Goal: Information Seeking & Learning: Learn about a topic

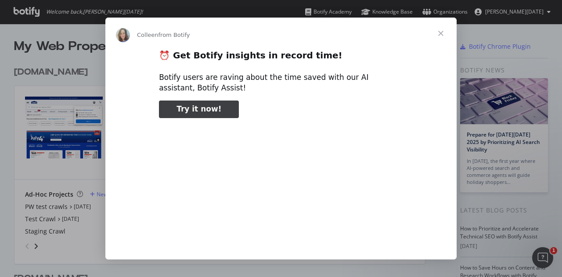
click at [444, 29] on span "Close" at bounding box center [441, 34] width 32 height 32
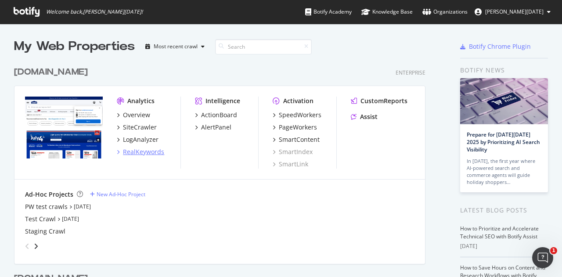
click at [145, 154] on div "RealKeywords" at bounding box center [143, 152] width 41 height 9
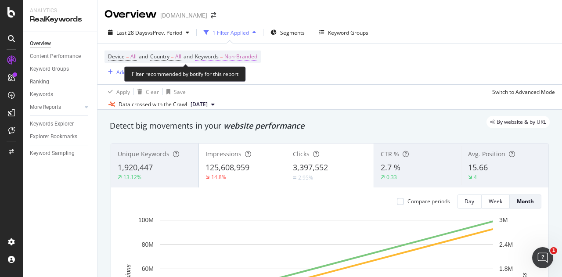
click at [252, 58] on span "Non-Branded" at bounding box center [241, 57] width 33 height 12
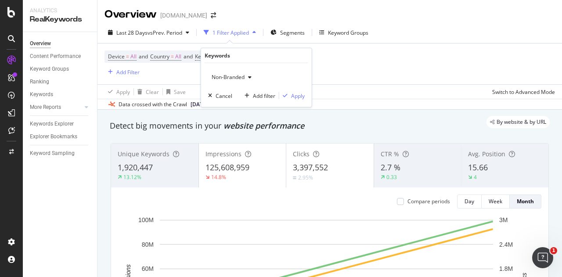
click at [238, 72] on div "Non-Branded" at bounding box center [231, 77] width 47 height 13
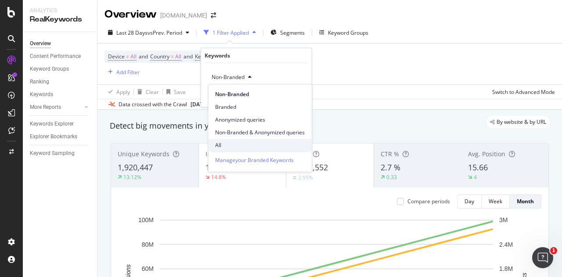
click at [230, 147] on span "All" at bounding box center [260, 145] width 90 height 8
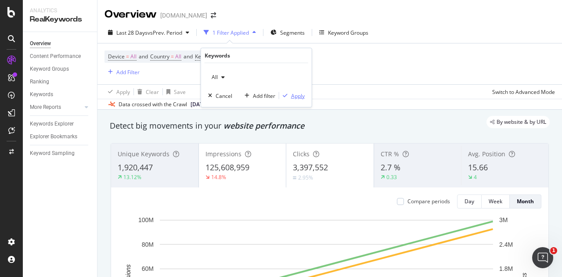
click at [290, 92] on div "Apply" at bounding box center [291, 96] width 25 height 8
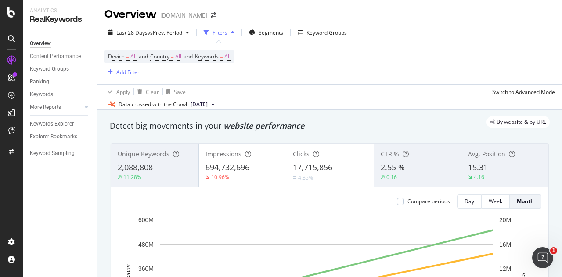
click at [122, 70] on div "Add Filter" at bounding box center [127, 72] width 23 height 7
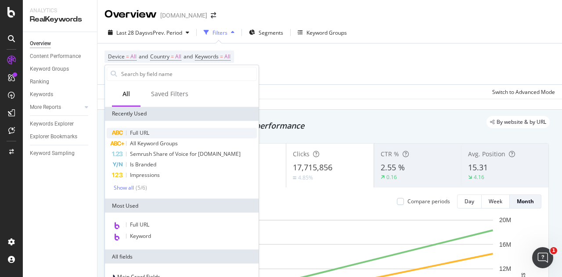
click at [132, 131] on span "Full URL" at bounding box center [139, 132] width 19 height 7
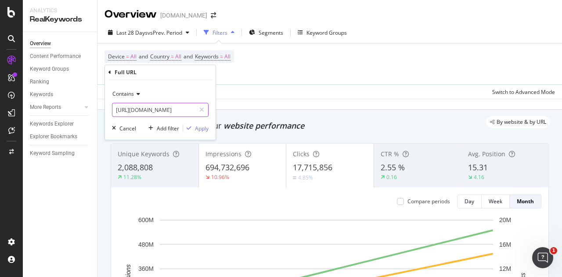
click at [144, 107] on input "[URL][DOMAIN_NAME]" at bounding box center [153, 110] width 83 height 14
paste input "l/videos"
type input "[URL][DOMAIN_NAME]"
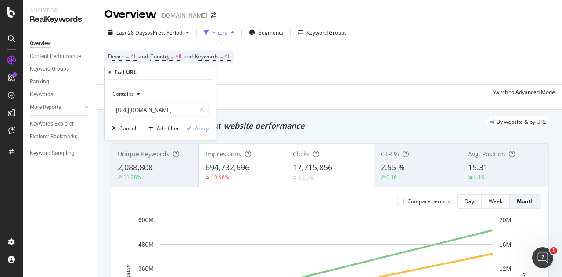
click at [133, 91] on span "Contains" at bounding box center [123, 93] width 22 height 7
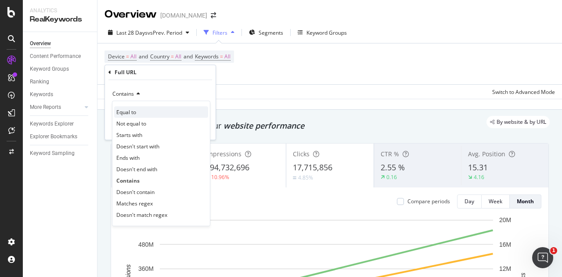
click at [137, 116] on div "Equal to" at bounding box center [161, 111] width 94 height 11
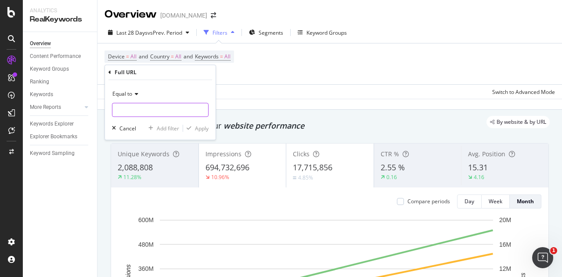
click at [180, 110] on input "text" at bounding box center [160, 110] width 96 height 14
paste input "[URL][DOMAIN_NAME]"
type input "[URL][DOMAIN_NAME]"
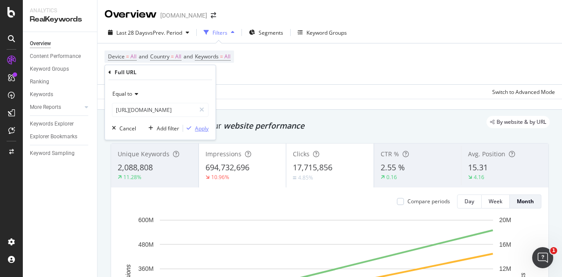
click at [197, 125] on div "Apply" at bounding box center [202, 128] width 14 height 7
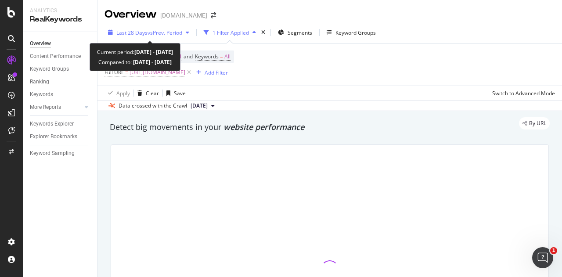
click at [160, 30] on span "vs Prev. Period" at bounding box center [165, 32] width 35 height 7
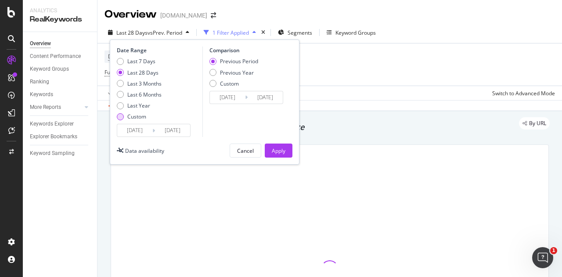
click at [135, 116] on div "Custom" at bounding box center [136, 116] width 19 height 7
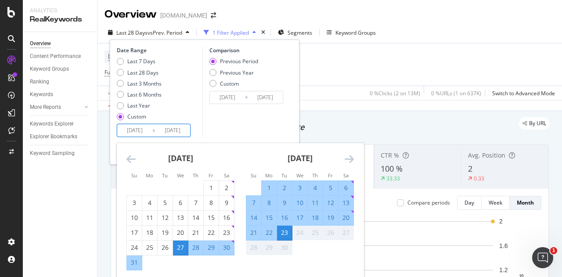
click at [135, 133] on input "[DATE]" at bounding box center [134, 130] width 35 height 12
click at [129, 164] on icon "Move backward to switch to the previous month." at bounding box center [131, 159] width 9 height 11
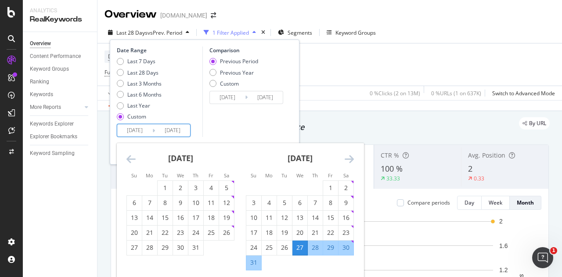
click at [129, 164] on icon "Move backward to switch to the previous month." at bounding box center [131, 159] width 9 height 11
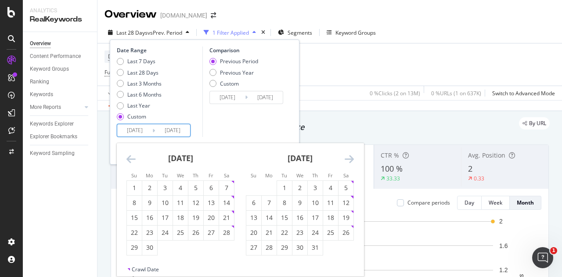
click at [129, 164] on icon "Move backward to switch to the previous month." at bounding box center [131, 159] width 9 height 11
click at [226, 184] on div "1" at bounding box center [226, 188] width 15 height 9
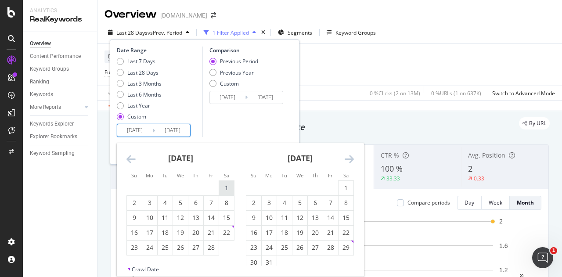
type input "[DATE]"
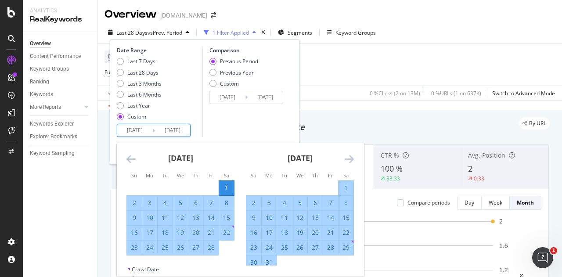
click at [210, 249] on div "28" at bounding box center [211, 247] width 15 height 9
type input "[DATE]"
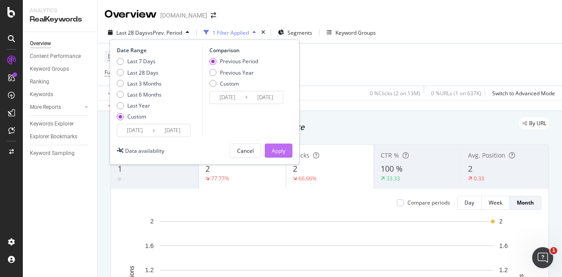
click at [278, 153] on div "Apply" at bounding box center [279, 150] width 14 height 7
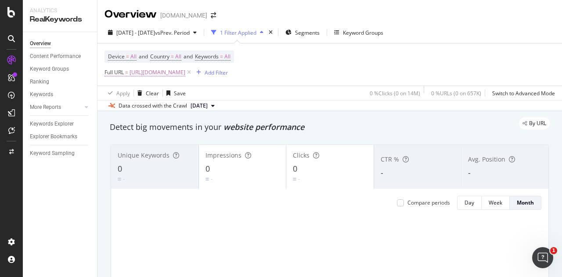
click at [144, 73] on span "[URL][DOMAIN_NAME]" at bounding box center [158, 72] width 56 height 12
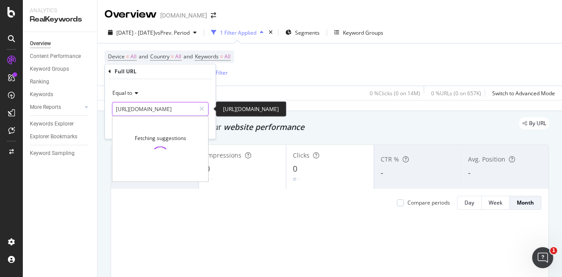
click at [140, 109] on input "[URL][DOMAIN_NAME]" at bounding box center [153, 109] width 83 height 14
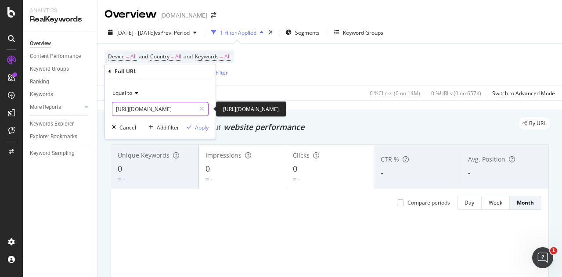
type input "."
type input "/nl/"
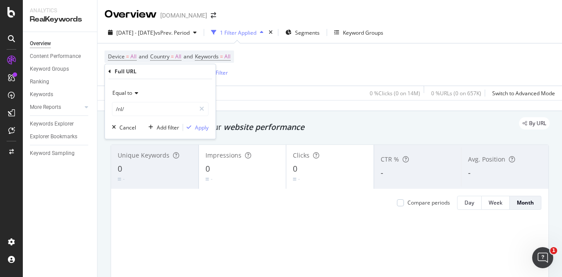
click at [131, 89] on span "Equal to" at bounding box center [122, 92] width 20 height 7
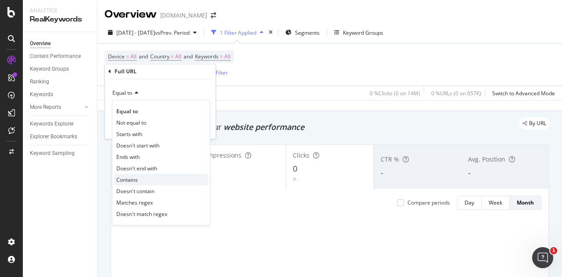
click at [130, 181] on span "Contains" at bounding box center [127, 179] width 22 height 7
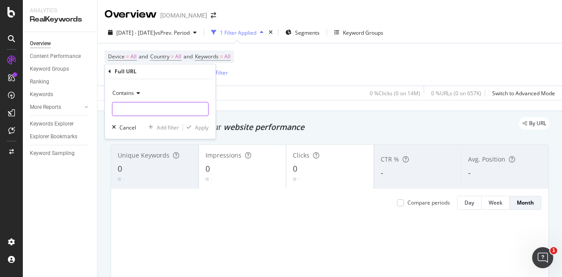
click at [142, 112] on input "text" at bounding box center [160, 109] width 96 height 14
type input "/nl/"
click at [203, 125] on div "Apply" at bounding box center [202, 127] width 14 height 7
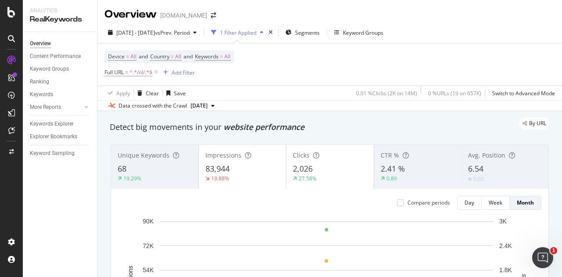
click at [141, 77] on span "^.*/nl/.*$" at bounding box center [141, 72] width 23 height 12
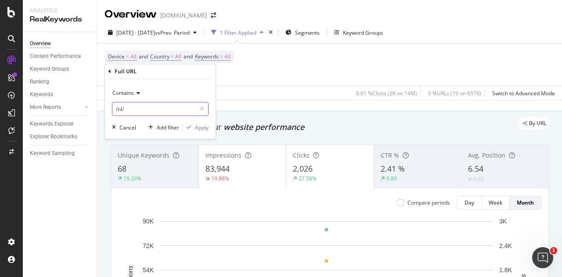
click at [132, 107] on input "/nl/" at bounding box center [153, 109] width 83 height 14
type input "/n/video"
click at [194, 126] on div "button" at bounding box center [189, 127] width 12 height 5
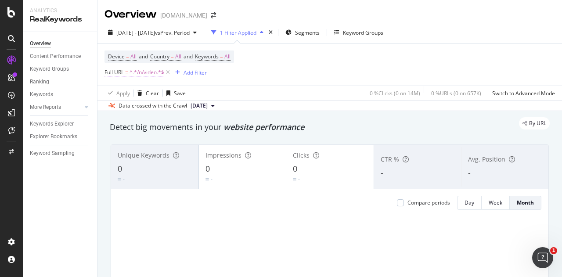
click at [144, 76] on span "^.*/n/video.*$" at bounding box center [147, 72] width 35 height 12
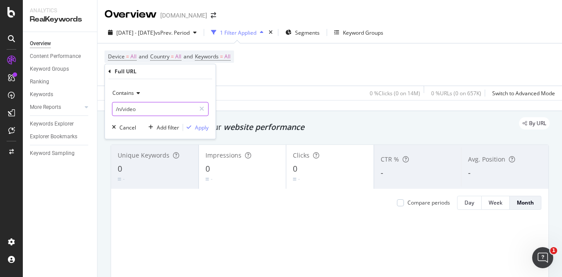
click at [154, 108] on input "/n/video" at bounding box center [153, 109] width 83 height 14
type input "/n/video/"
click at [202, 128] on div "Apply" at bounding box center [202, 127] width 14 height 7
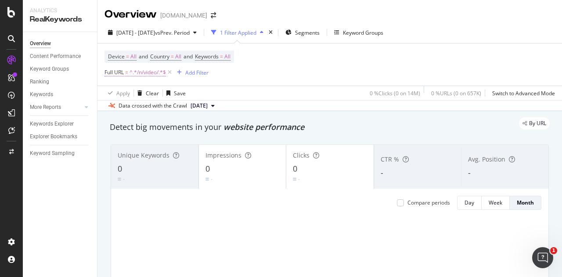
click at [150, 75] on span "^.*/n/video/.*$" at bounding box center [148, 72] width 36 height 12
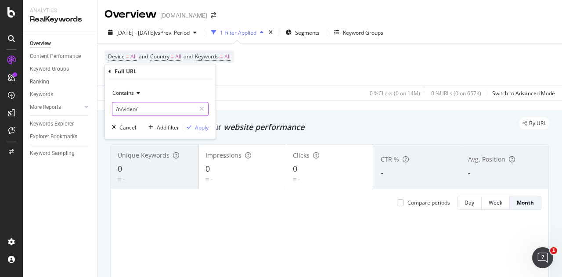
click at [170, 105] on input "/n/video/" at bounding box center [153, 109] width 83 height 14
paste input "[URL][DOMAIN_NAME]"
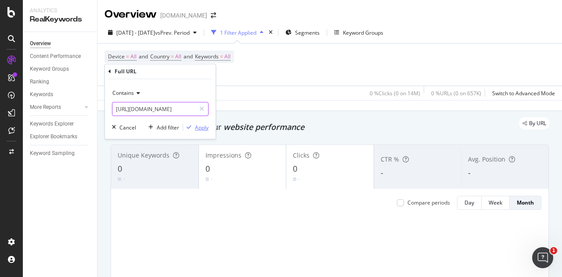
type input "[URL][DOMAIN_NAME]"
click at [198, 129] on div "Apply" at bounding box center [202, 127] width 14 height 7
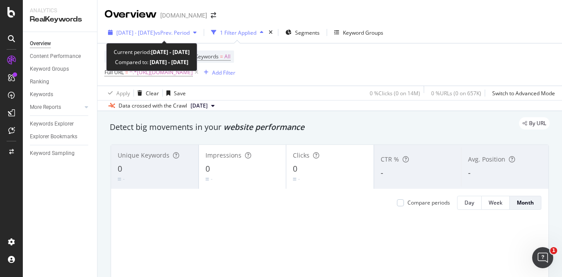
click at [155, 32] on span "[DATE] - [DATE]" at bounding box center [135, 32] width 39 height 7
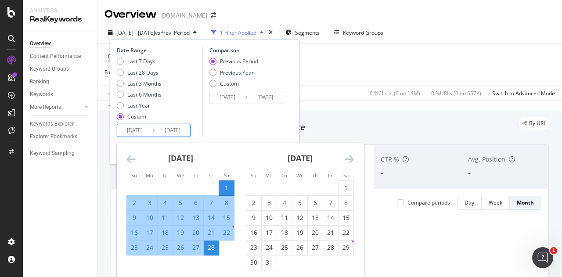
click at [132, 126] on input "[DATE]" at bounding box center [134, 130] width 35 height 12
click at [341, 186] on div "1" at bounding box center [346, 188] width 15 height 9
type input "[DATE]"
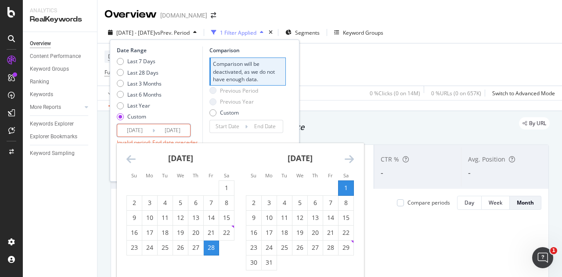
click at [345, 157] on icon "Move forward to switch to the next month." at bounding box center [349, 159] width 9 height 11
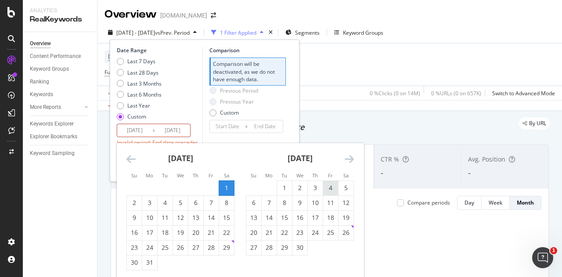
click at [333, 188] on div "4" at bounding box center [330, 188] width 15 height 9
type input "[DATE]"
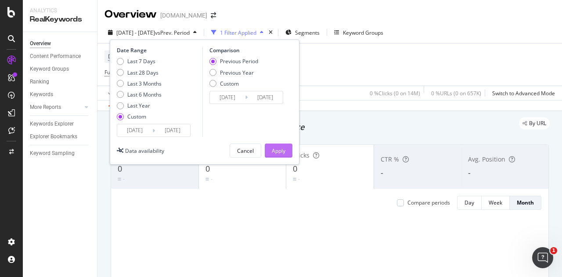
click at [279, 147] on div "Apply" at bounding box center [279, 150] width 14 height 7
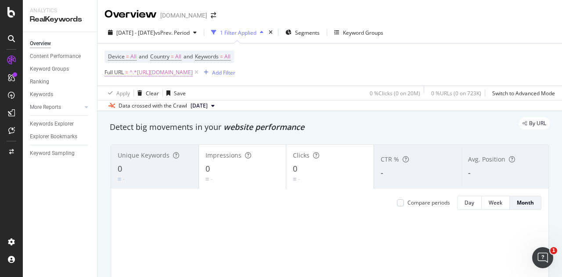
click at [176, 79] on span "^.*[URL][DOMAIN_NAME]" at bounding box center [161, 72] width 63 height 12
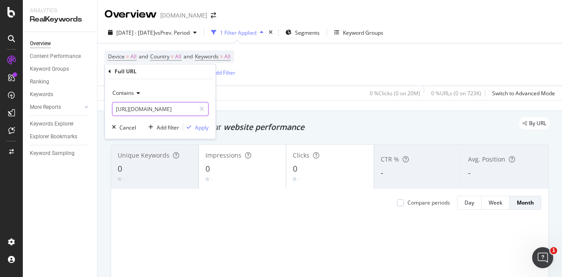
click at [159, 105] on input "[URL][DOMAIN_NAME]" at bounding box center [153, 109] width 83 height 14
type input "/nl/"
click at [205, 127] on div "Apply" at bounding box center [202, 127] width 14 height 7
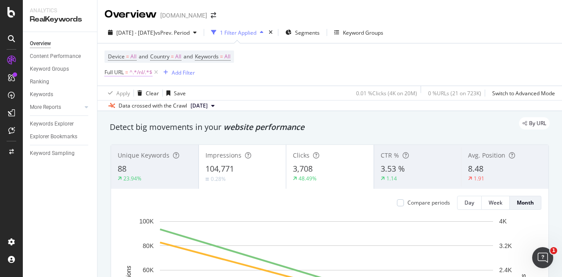
click at [135, 72] on span "^.*/nl/.*$" at bounding box center [141, 72] width 23 height 12
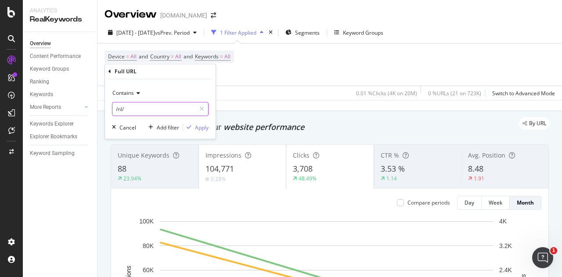
click at [145, 110] on input "/nl/" at bounding box center [153, 109] width 83 height 14
type input "/n/video/"
click at [202, 125] on div "Apply" at bounding box center [202, 127] width 14 height 7
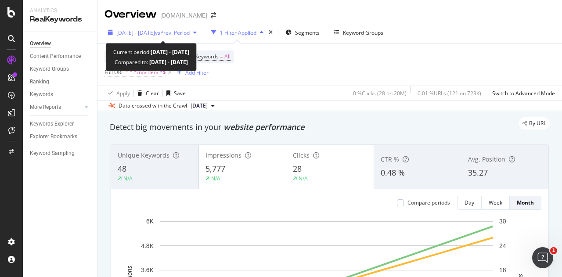
click at [156, 29] on div "[DATE] - [DATE] vs Prev. Period" at bounding box center [153, 32] width 96 height 13
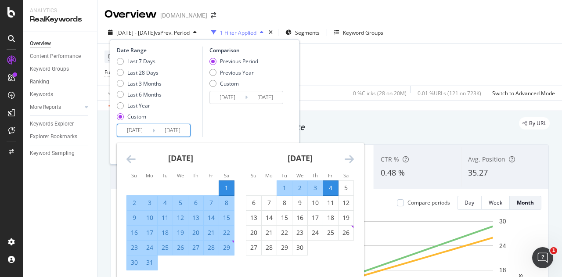
click at [132, 126] on input "[DATE]" at bounding box center [134, 130] width 35 height 12
click at [350, 188] on div "5" at bounding box center [346, 188] width 15 height 9
type input "[DATE]"
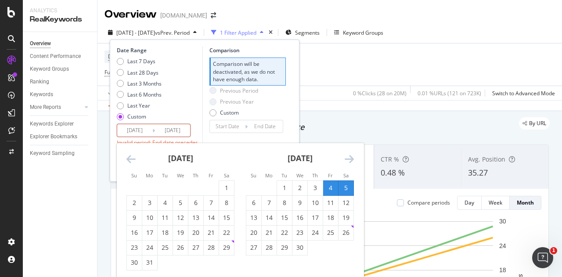
click at [346, 159] on icon "Move forward to switch to the next month." at bounding box center [349, 159] width 9 height 11
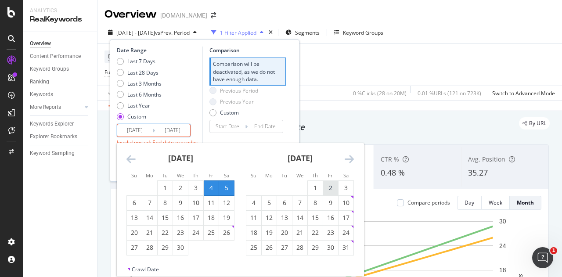
click at [331, 186] on div "2" at bounding box center [330, 188] width 15 height 9
type input "[DATE]"
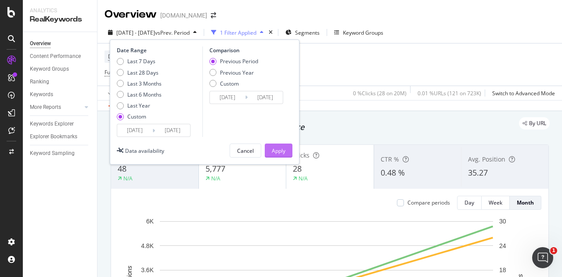
click at [280, 149] on div "Apply" at bounding box center [279, 150] width 14 height 7
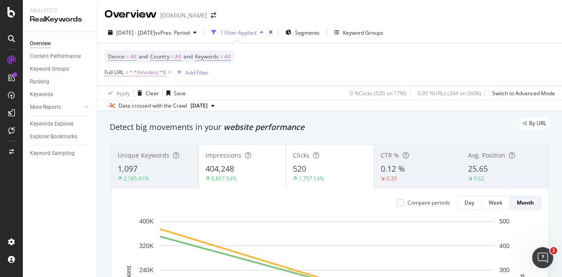
click at [148, 75] on span "^.*/n/video/.*$" at bounding box center [148, 72] width 36 height 12
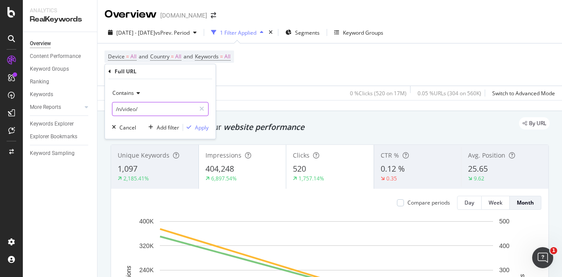
click at [138, 109] on input "/n/video/" at bounding box center [153, 109] width 83 height 14
type input "/nl/"
click at [194, 127] on div "button" at bounding box center [189, 127] width 12 height 5
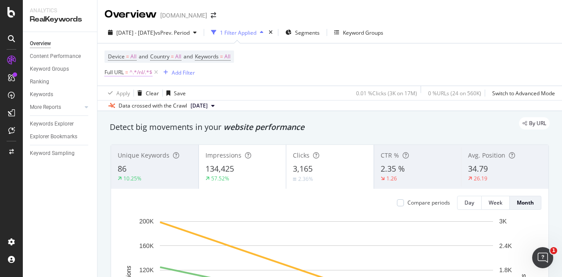
click at [131, 69] on span "^.*/nl/.*$" at bounding box center [141, 72] width 23 height 12
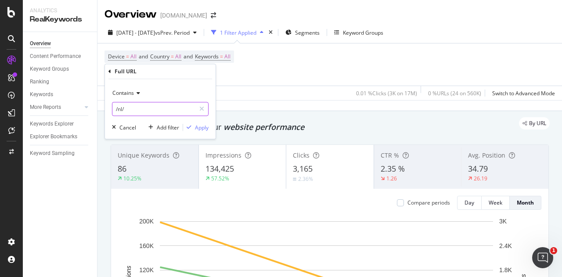
click at [144, 112] on input "/nl/" at bounding box center [153, 109] width 83 height 14
paste input "[URL][DOMAIN_NAME]"
type input "[URL][DOMAIN_NAME]"
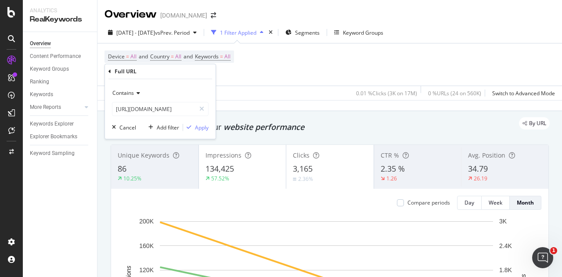
click at [140, 98] on div "Contains" at bounding box center [160, 93] width 97 height 14
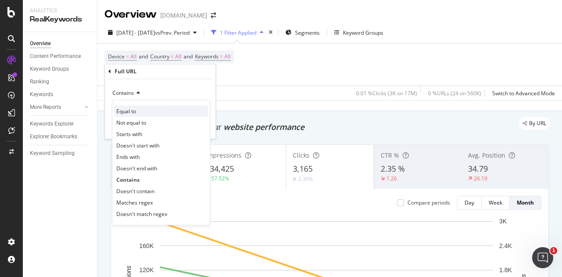
click at [133, 109] on span "Equal to" at bounding box center [126, 111] width 20 height 7
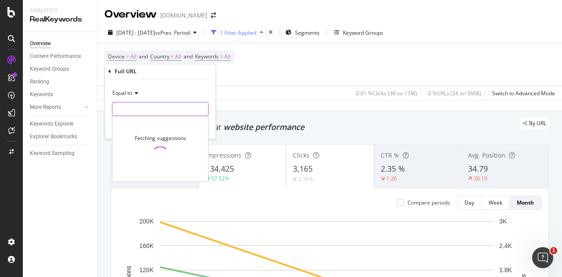
click at [137, 111] on input "text" at bounding box center [160, 109] width 96 height 14
paste input "[URL][DOMAIN_NAME]"
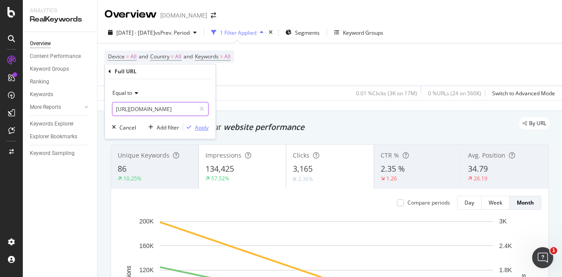
type input "[URL][DOMAIN_NAME]"
click at [199, 128] on div "Apply" at bounding box center [202, 127] width 14 height 7
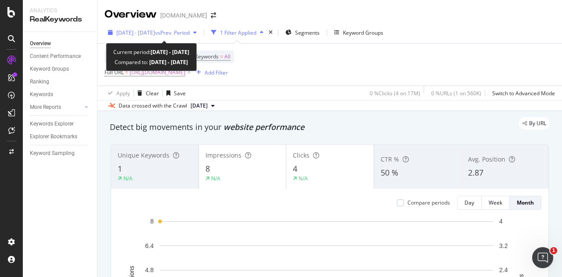
click at [144, 33] on span "[DATE] - [DATE]" at bounding box center [135, 32] width 39 height 7
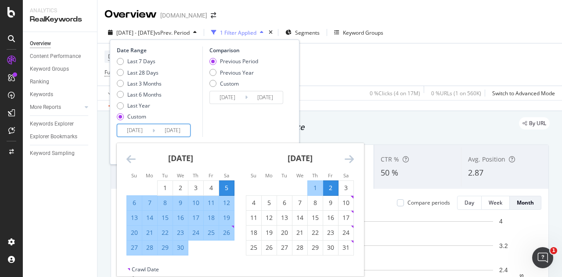
click at [136, 130] on input "[DATE]" at bounding box center [134, 130] width 35 height 12
click at [345, 184] on div "3" at bounding box center [346, 188] width 15 height 9
type input "[DATE]"
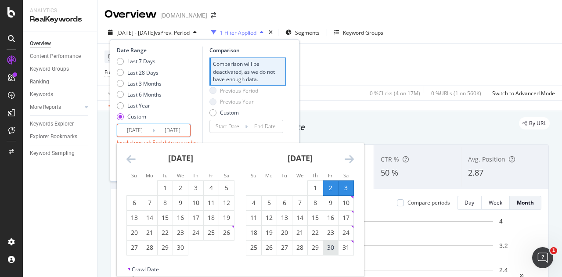
click at [330, 252] on div "30" at bounding box center [330, 247] width 15 height 9
type input "[DATE]"
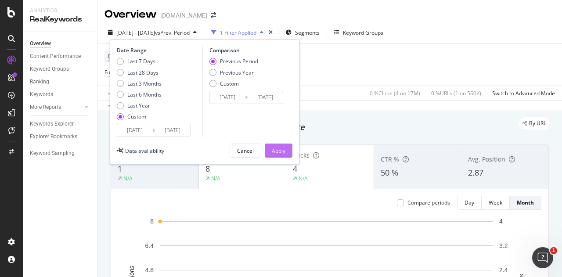
click at [272, 145] on div "Apply" at bounding box center [279, 150] width 14 height 13
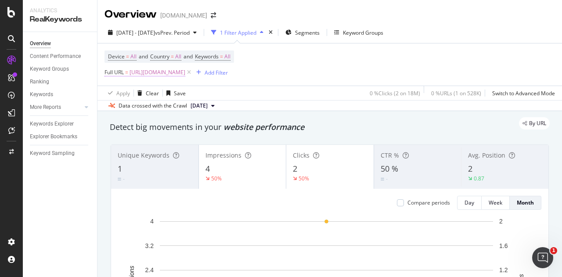
click at [176, 71] on span "[URL][DOMAIN_NAME]" at bounding box center [158, 72] width 56 height 12
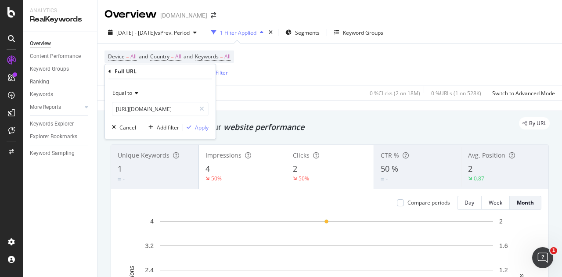
click at [125, 95] on span "Equal to" at bounding box center [122, 92] width 20 height 7
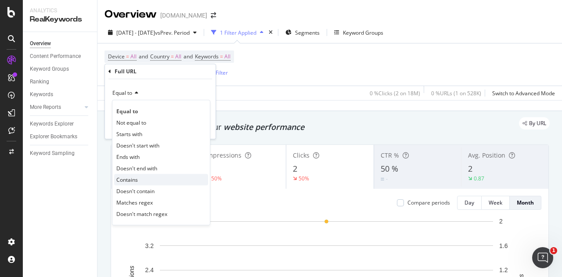
click at [127, 180] on span "Contains" at bounding box center [127, 179] width 22 height 7
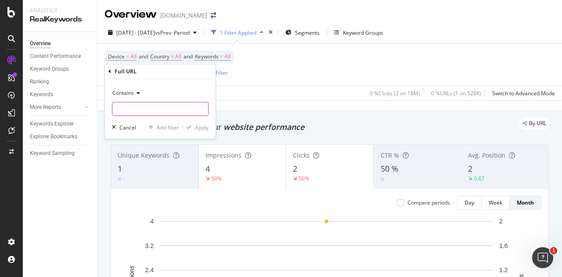
click at [132, 109] on input "text" at bounding box center [160, 109] width 96 height 14
type input "/nl/"
click at [196, 130] on div "Apply" at bounding box center [202, 127] width 14 height 7
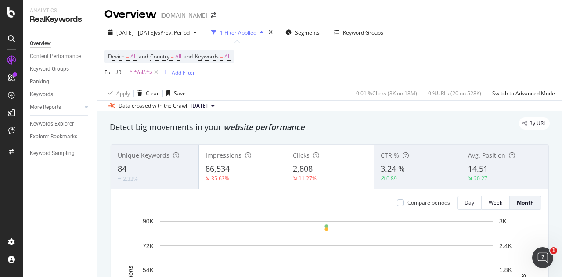
click at [138, 72] on span "^.*/nl/.*$" at bounding box center [141, 72] width 23 height 12
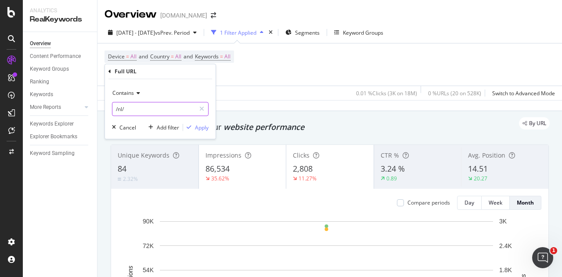
click at [150, 110] on input "/nl/" at bounding box center [153, 109] width 83 height 14
type input "/n/video/"
click at [203, 124] on div "Apply" at bounding box center [202, 127] width 14 height 7
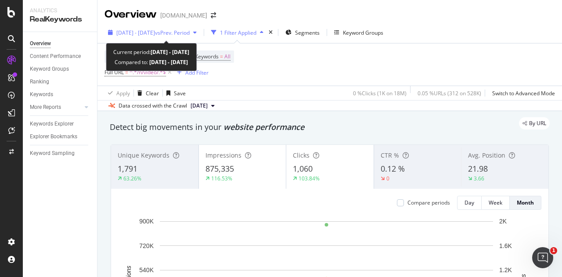
click at [146, 37] on div "[DATE] - [DATE] vs Prev. Period" at bounding box center [153, 32] width 96 height 13
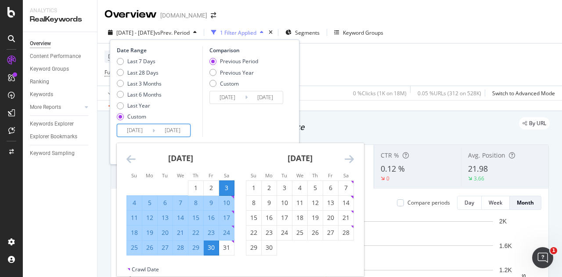
click at [135, 130] on input "[DATE]" at bounding box center [134, 130] width 35 height 12
click at [226, 246] on div "31" at bounding box center [226, 247] width 15 height 9
type input "[DATE]"
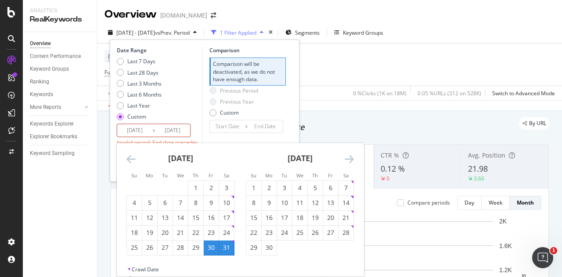
click at [351, 160] on icon "Move forward to switch to the next month." at bounding box center [349, 159] width 9 height 11
click at [332, 186] on div "4" at bounding box center [330, 188] width 15 height 9
type input "[DATE]"
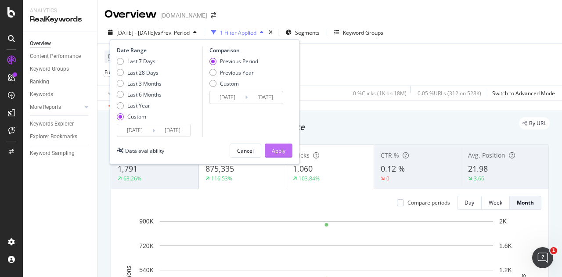
click at [278, 152] on div "Apply" at bounding box center [279, 150] width 14 height 7
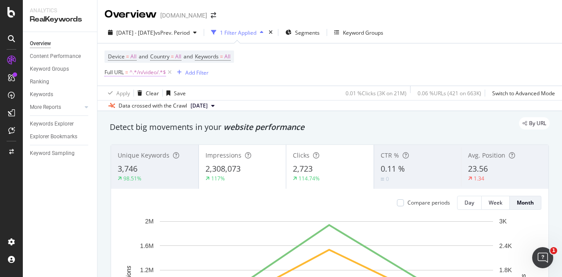
click at [147, 73] on span "^.*/n/video/.*$" at bounding box center [148, 72] width 36 height 12
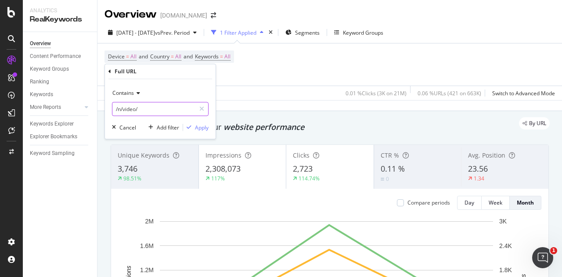
click at [155, 110] on input "/n/video/" at bounding box center [153, 109] width 83 height 14
type input "/nl/"
click at [195, 125] on div "button" at bounding box center [189, 127] width 12 height 5
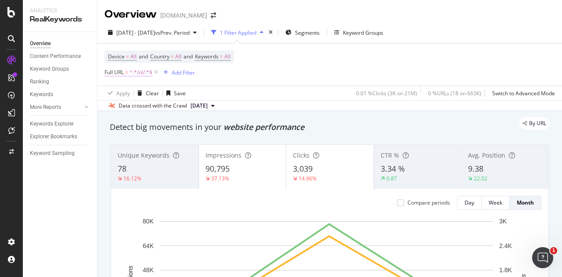
click at [141, 70] on span "^.*/nl/.*$" at bounding box center [141, 72] width 23 height 12
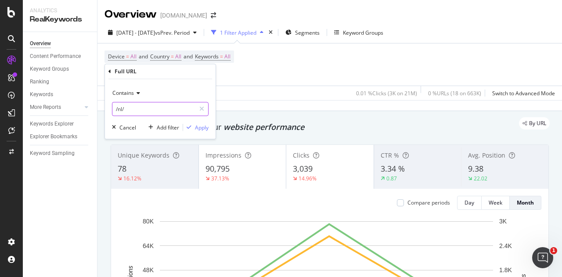
click at [156, 113] on input "/nl/" at bounding box center [153, 109] width 83 height 14
paste input "[URL][DOMAIN_NAME]"
type input "[URL][DOMAIN_NAME]"
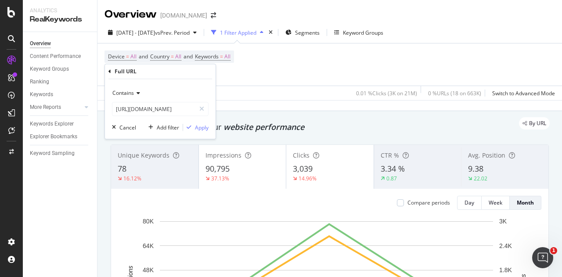
click at [137, 95] on icon at bounding box center [137, 93] width 6 height 5
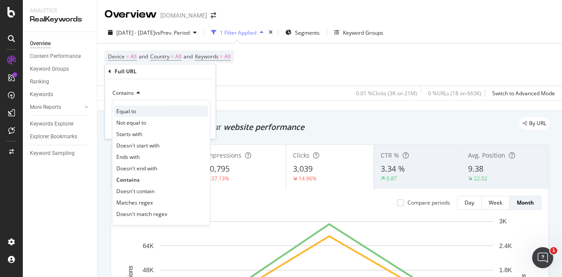
click at [130, 109] on span "Equal to" at bounding box center [126, 111] width 20 height 7
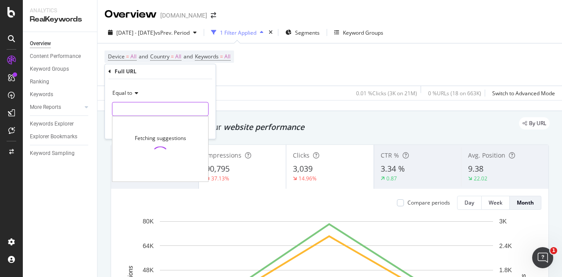
click at [141, 114] on input "text" at bounding box center [160, 109] width 96 height 14
paste input "[URL][DOMAIN_NAME]"
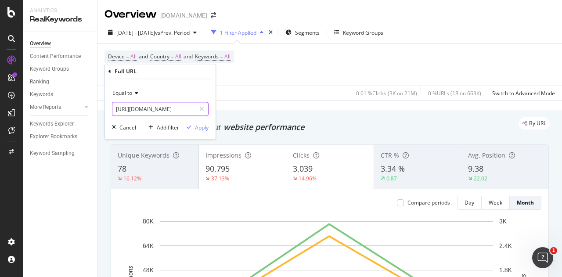
scroll to position [0, 5]
type input "[URL][DOMAIN_NAME]"
click at [197, 125] on div "Apply" at bounding box center [202, 127] width 14 height 7
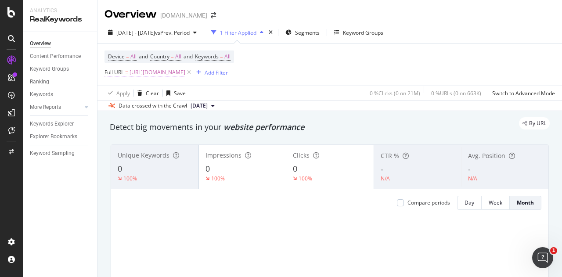
click at [185, 75] on span "[URL][DOMAIN_NAME]" at bounding box center [158, 72] width 56 height 12
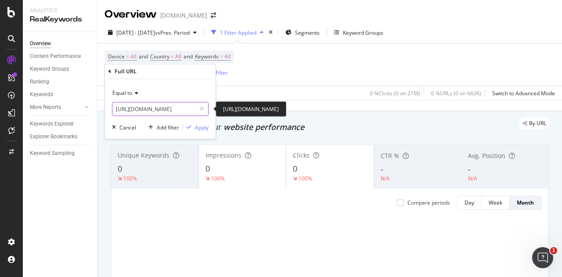
click at [192, 109] on input "[URL][DOMAIN_NAME]" at bounding box center [153, 109] width 83 height 14
type input "[URL][DOMAIN_NAME]"
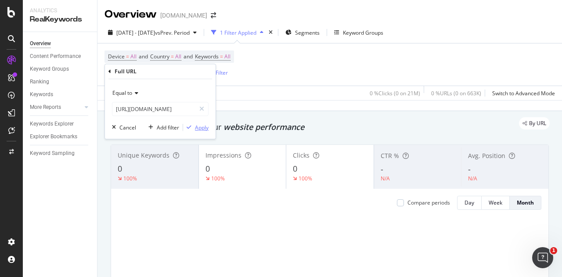
scroll to position [0, 0]
click at [199, 128] on div "Apply" at bounding box center [202, 127] width 14 height 7
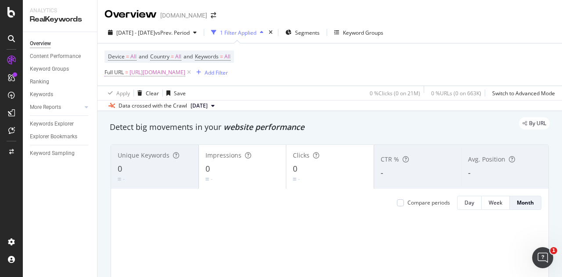
click at [185, 75] on span "[URL][DOMAIN_NAME]" at bounding box center [158, 72] width 56 height 12
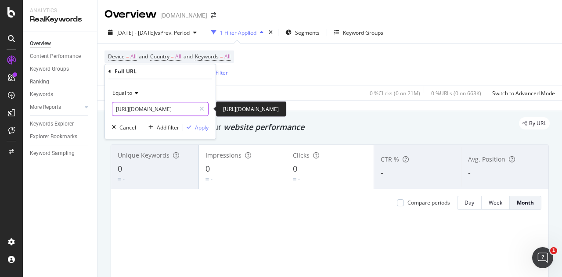
click at [185, 108] on input "[URL][DOMAIN_NAME]" at bounding box center [153, 109] width 83 height 14
type input "[URL][DOMAIN_NAME]"
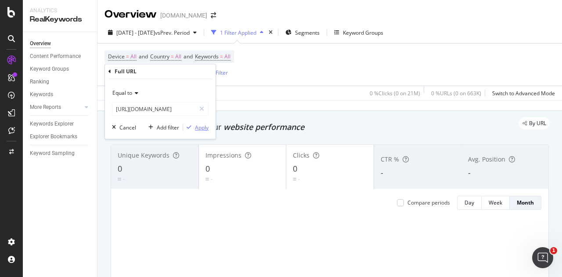
scroll to position [0, 0]
click at [201, 126] on div "Apply" at bounding box center [202, 127] width 14 height 7
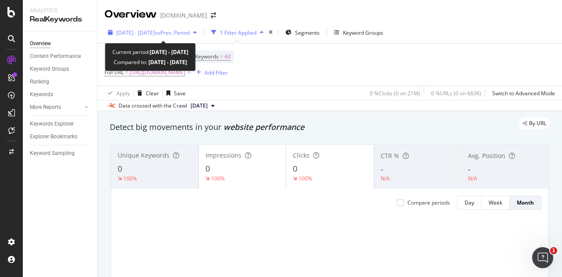
click at [148, 37] on div "[DATE] - [DATE] vs Prev. Period" at bounding box center [153, 32] width 96 height 13
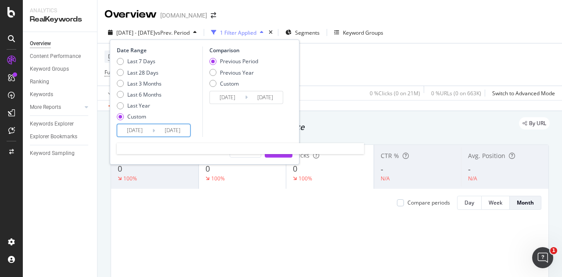
click at [127, 131] on input "[DATE]" at bounding box center [134, 130] width 35 height 12
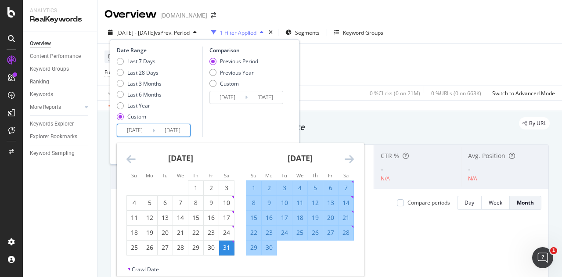
click at [350, 159] on icon "Move forward to switch to the next month." at bounding box center [349, 159] width 9 height 11
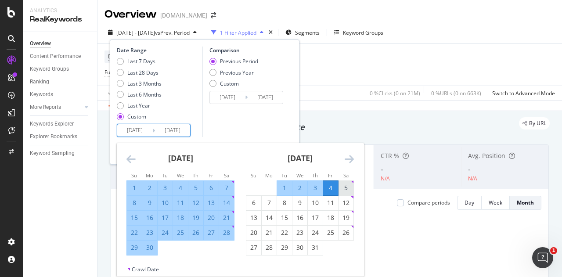
click at [347, 183] on div "5" at bounding box center [346, 188] width 15 height 14
type input "[DATE]"
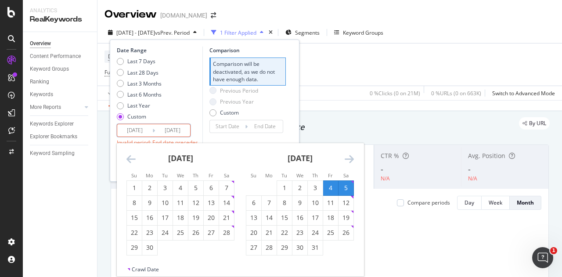
click at [349, 159] on icon "Move forward to switch to the next month." at bounding box center [349, 159] width 9 height 11
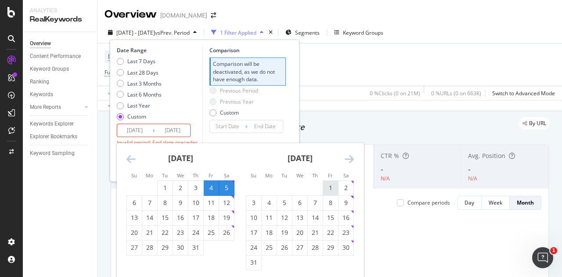
click at [330, 187] on div "1" at bounding box center [330, 188] width 15 height 9
type input "[DATE]"
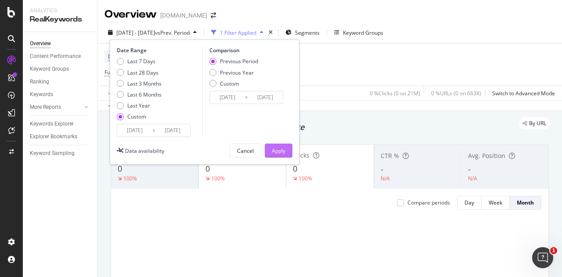
click at [277, 148] on div "Apply" at bounding box center [279, 150] width 14 height 7
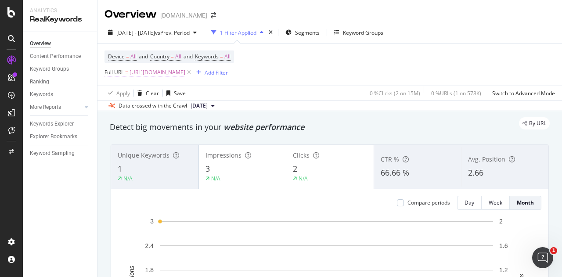
click at [185, 71] on span "[URL][DOMAIN_NAME]" at bounding box center [158, 72] width 56 height 12
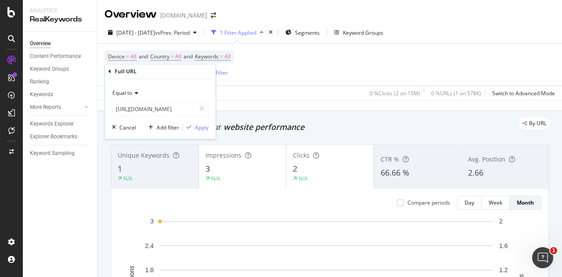
click at [131, 89] on div "Equal to" at bounding box center [160, 93] width 97 height 14
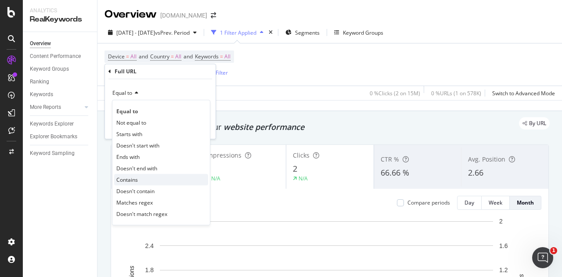
click at [130, 176] on span "Contains" at bounding box center [127, 179] width 22 height 7
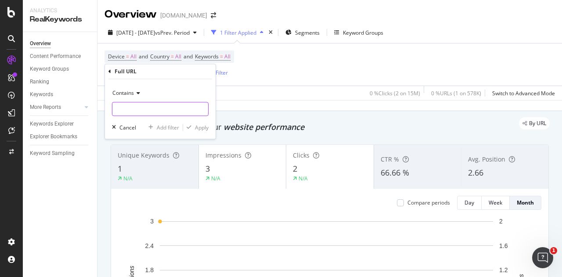
click at [156, 108] on input "text" at bounding box center [160, 109] width 96 height 14
type input "/nl/"
click at [197, 128] on div "Apply" at bounding box center [202, 127] width 14 height 7
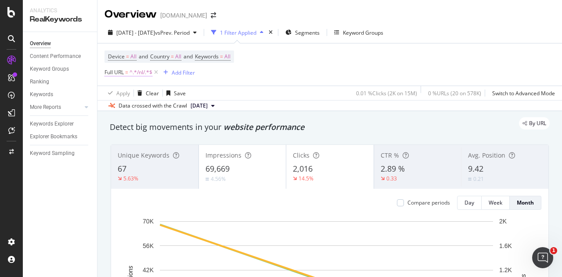
click at [135, 73] on span "^.*/nl/.*$" at bounding box center [141, 72] width 23 height 12
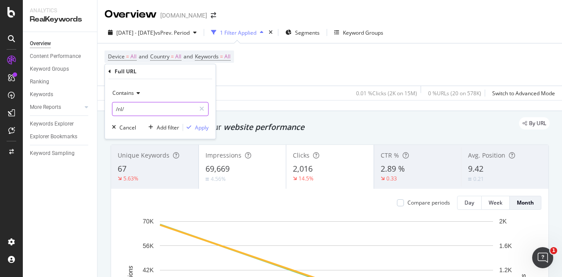
click at [144, 107] on input "/nl/" at bounding box center [153, 109] width 83 height 14
type input "/n/video/"
click at [198, 126] on div "Apply" at bounding box center [202, 127] width 14 height 7
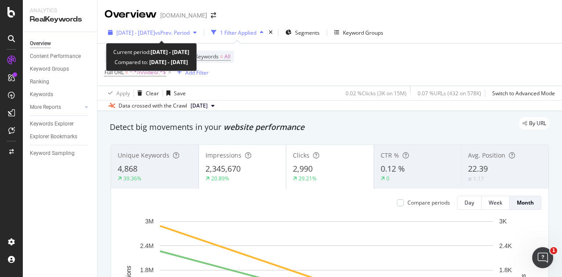
click at [142, 35] on span "[DATE] - [DATE]" at bounding box center [135, 32] width 39 height 7
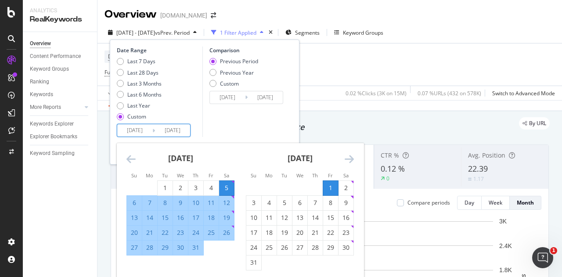
click at [138, 130] on input "[DATE]" at bounding box center [134, 130] width 35 height 12
click at [345, 184] on div "2" at bounding box center [346, 188] width 15 height 9
type input "[DATE]"
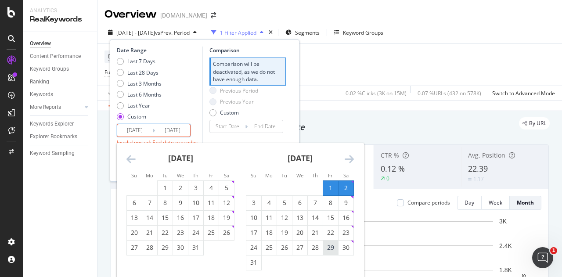
click at [332, 247] on div "29" at bounding box center [330, 247] width 15 height 9
type input "[DATE]"
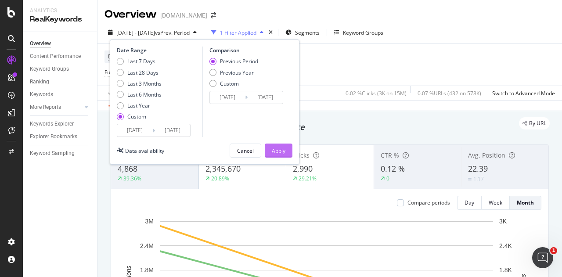
click at [279, 149] on div "Apply" at bounding box center [279, 150] width 14 height 7
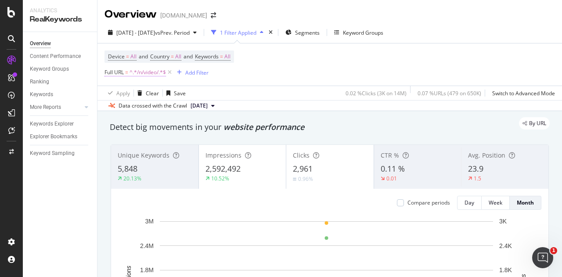
click at [150, 71] on span "^.*/n/video/.*$" at bounding box center [148, 72] width 36 height 12
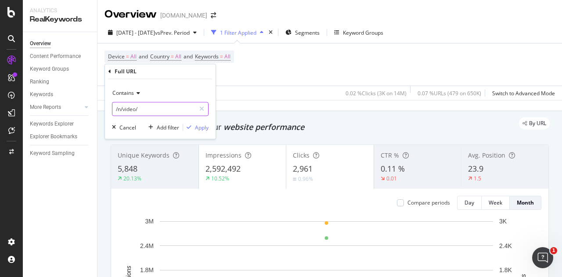
click at [147, 110] on input "/n/video/" at bounding box center [153, 109] width 83 height 14
type input "/nl/"
click at [205, 128] on div "Apply" at bounding box center [202, 127] width 14 height 7
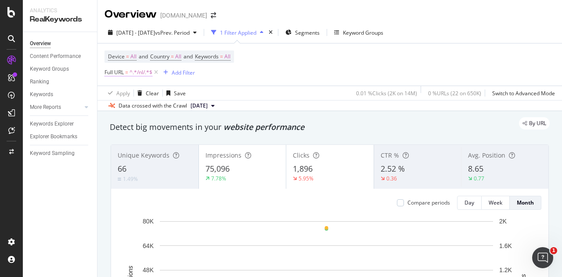
click at [139, 72] on span "^.*/nl/.*$" at bounding box center [141, 72] width 23 height 12
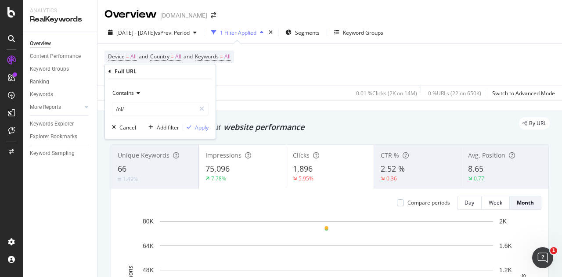
click at [126, 91] on span "Contains" at bounding box center [123, 92] width 22 height 7
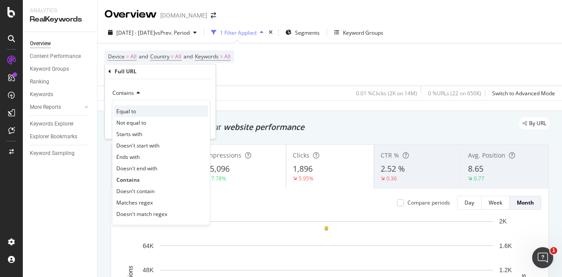
click at [122, 113] on span "Equal to" at bounding box center [126, 111] width 20 height 7
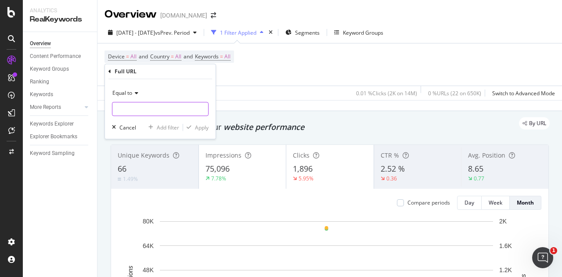
click at [142, 110] on input "text" at bounding box center [160, 109] width 96 height 14
paste input "[URL][DOMAIN_NAME]"
type input "[URL][DOMAIN_NAME]"
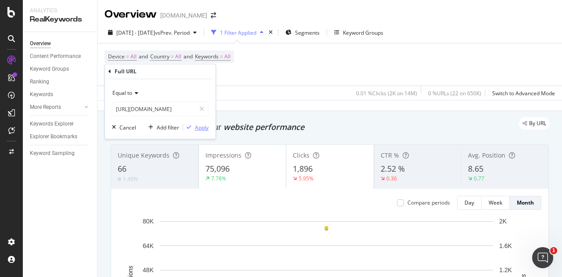
click at [195, 131] on button "Apply" at bounding box center [195, 127] width 25 height 9
